Goal: Information Seeking & Learning: Check status

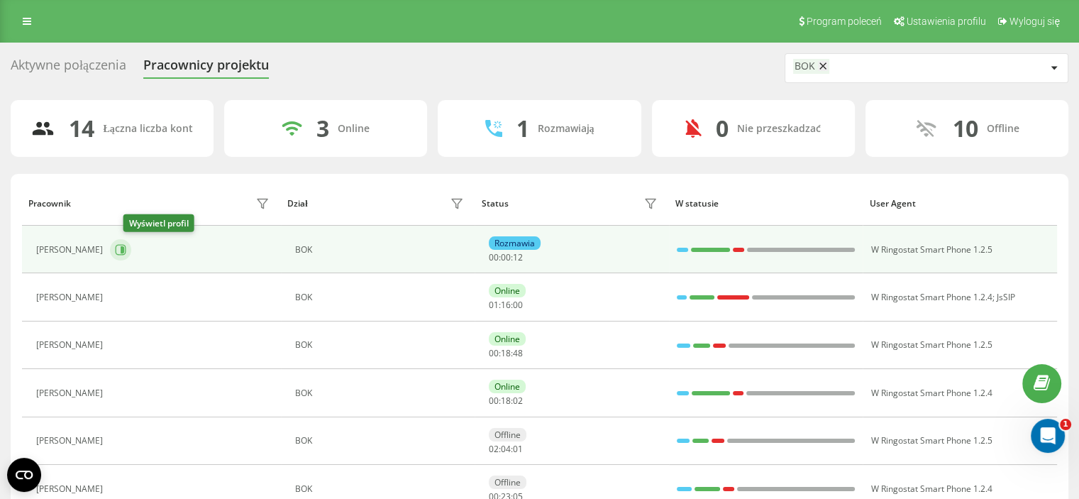
click at [126, 253] on icon at bounding box center [121, 249] width 11 height 11
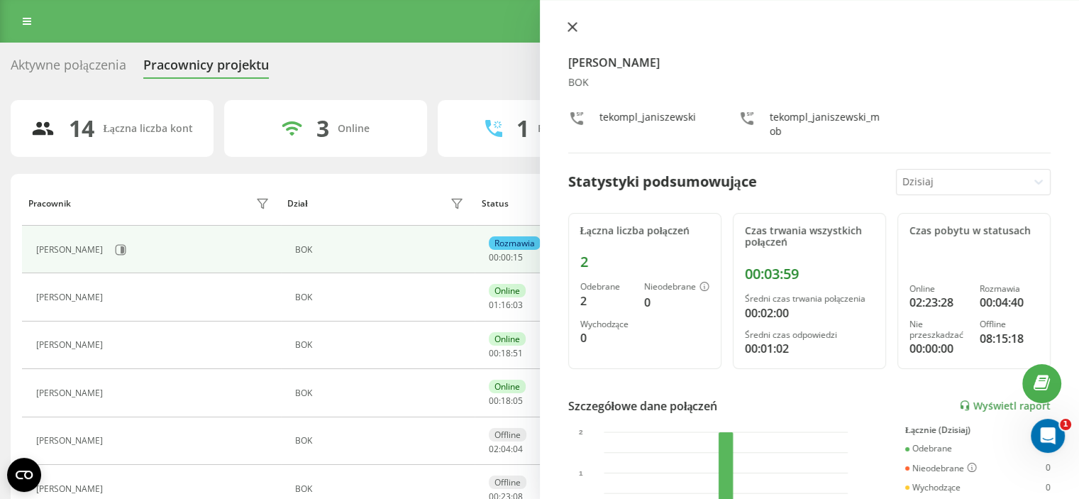
click at [571, 30] on icon at bounding box center [573, 27] width 10 height 10
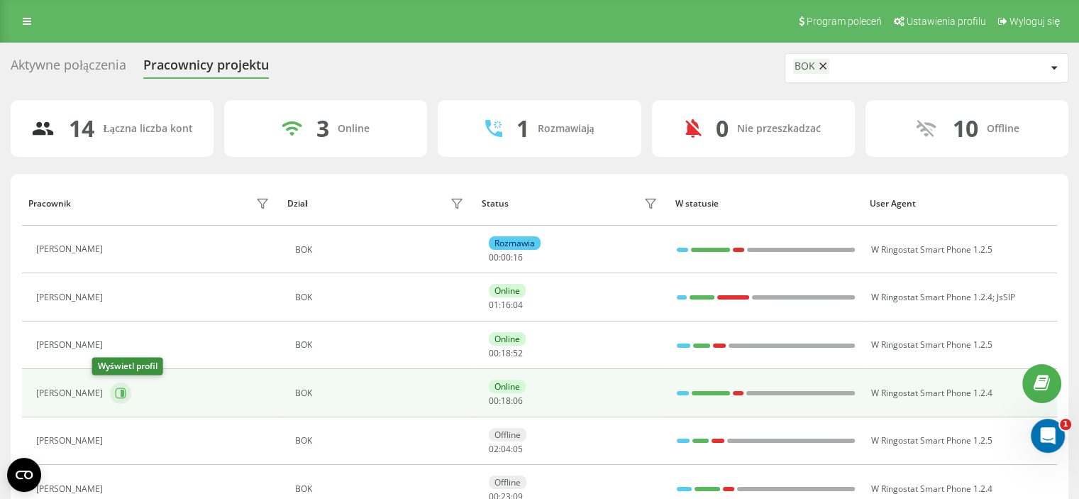
click at [115, 393] on icon at bounding box center [120, 392] width 11 height 11
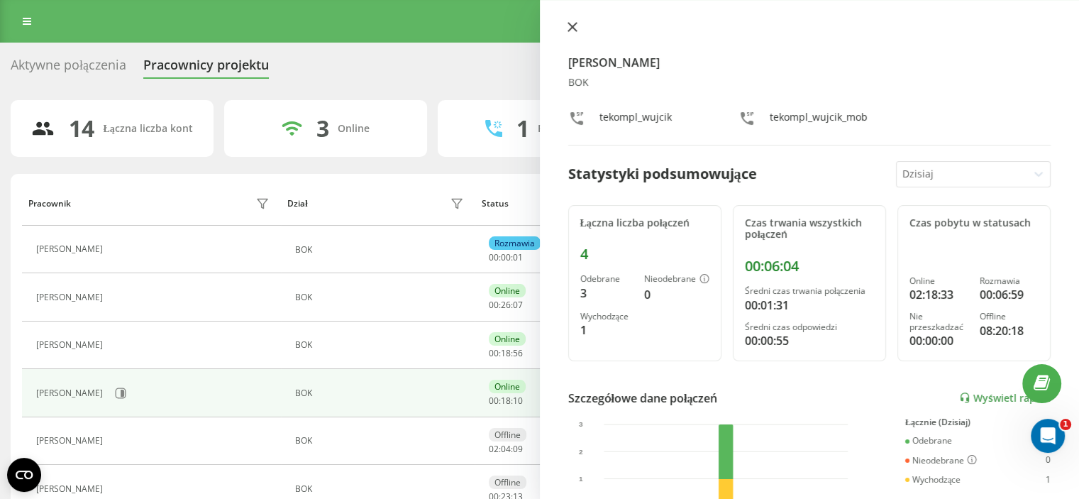
click at [576, 23] on icon at bounding box center [572, 27] width 9 height 9
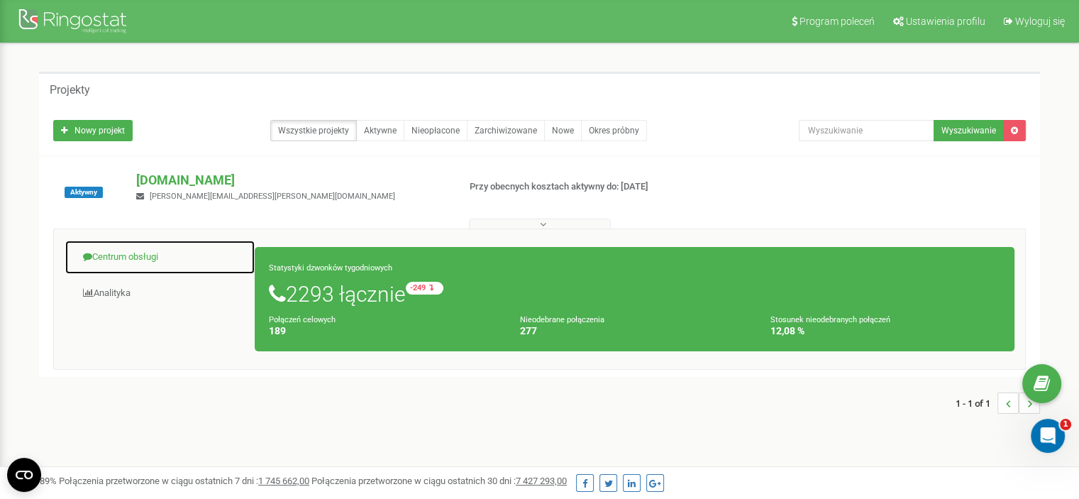
click at [150, 253] on link "Centrum obsługi" at bounding box center [160, 257] width 191 height 35
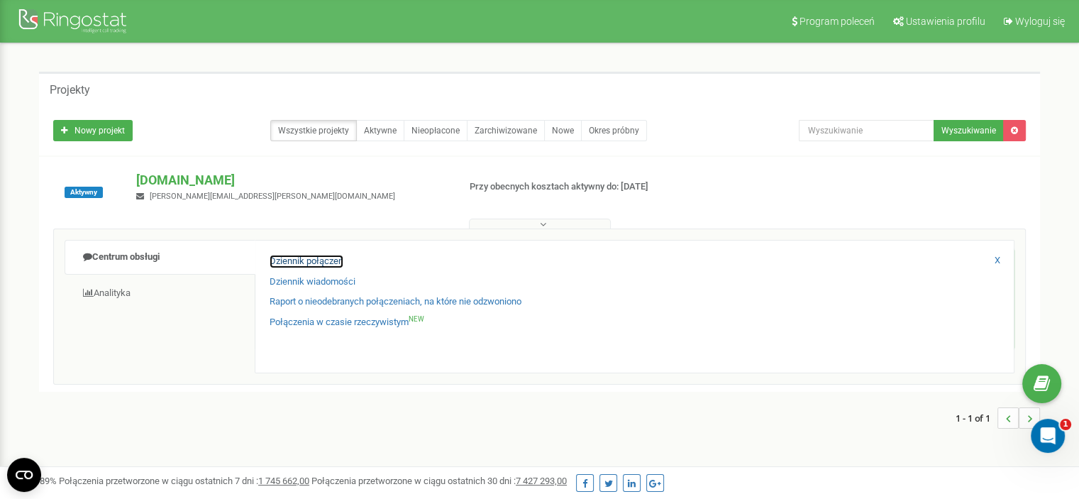
click at [311, 258] on link "Dziennik połączeń" at bounding box center [307, 261] width 74 height 13
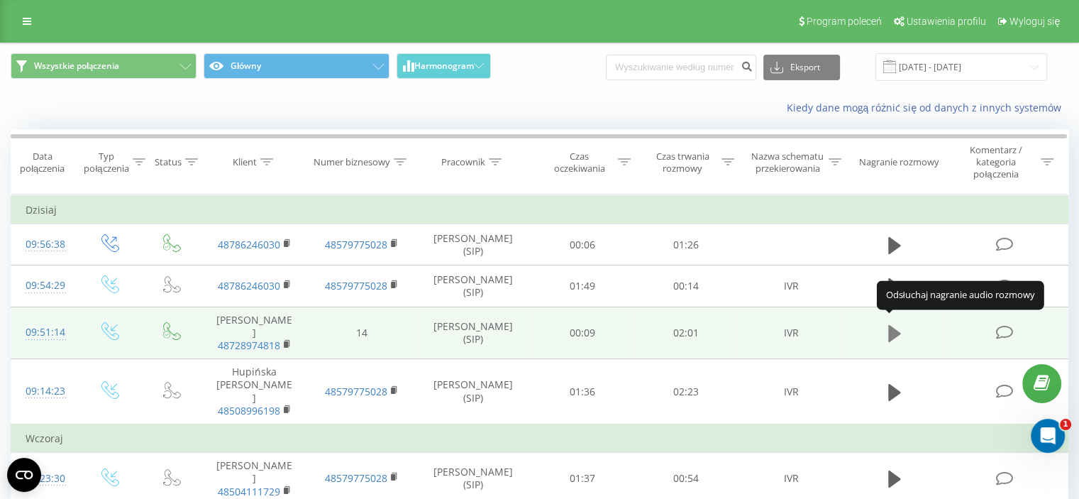
click at [886, 324] on button at bounding box center [894, 333] width 21 height 21
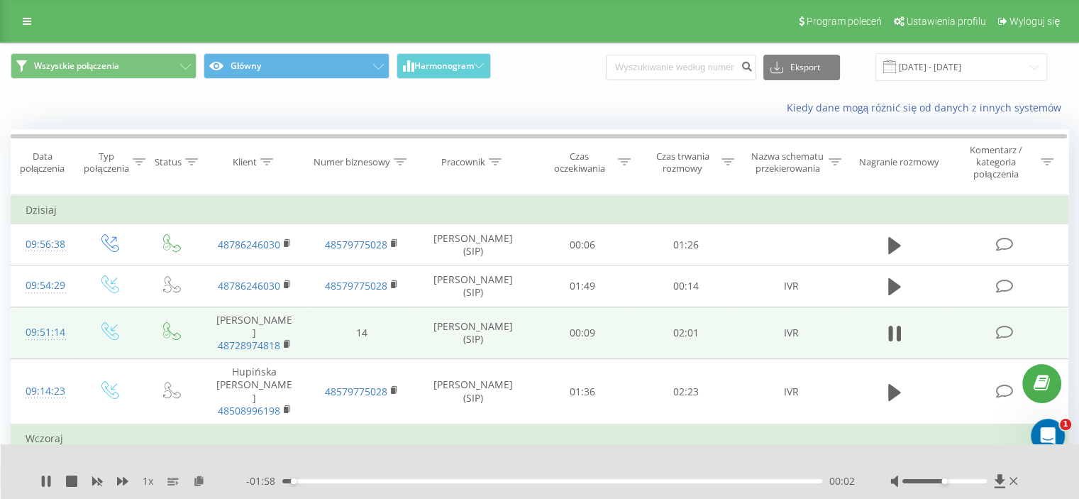
click at [343, 482] on div "00:02" at bounding box center [552, 481] width 540 height 4
click at [962, 483] on div at bounding box center [945, 481] width 84 height 4
click at [975, 481] on div at bounding box center [945, 481] width 84 height 4
click at [976, 481] on div "Accessibility label" at bounding box center [979, 481] width 6 height 6
click at [983, 481] on div at bounding box center [945, 481] width 84 height 4
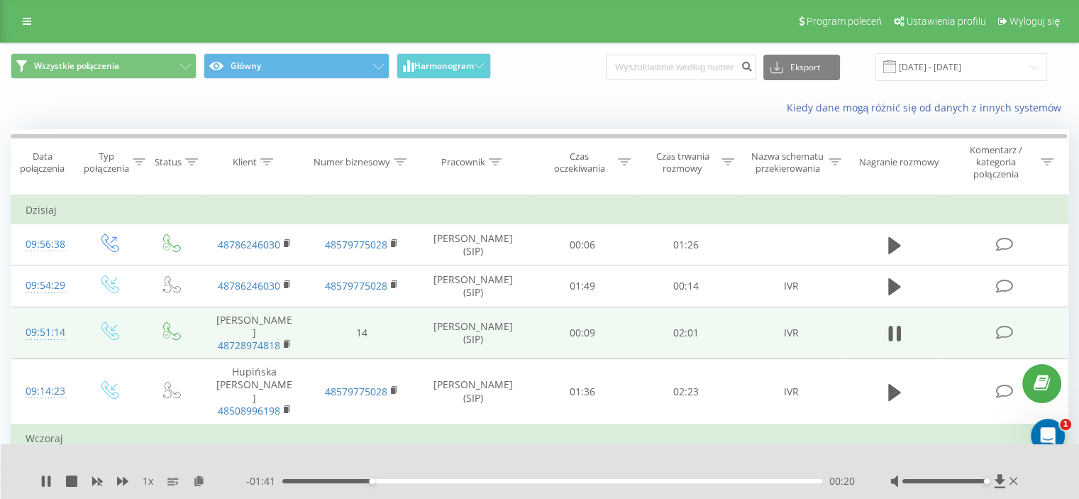
click at [420, 483] on div "- 01:41 00:20 00:20" at bounding box center [550, 481] width 609 height 14
click at [420, 482] on div "00:31" at bounding box center [552, 481] width 540 height 4
click at [897, 329] on icon at bounding box center [898, 334] width 4 height 16
